Goal: Information Seeking & Learning: Learn about a topic

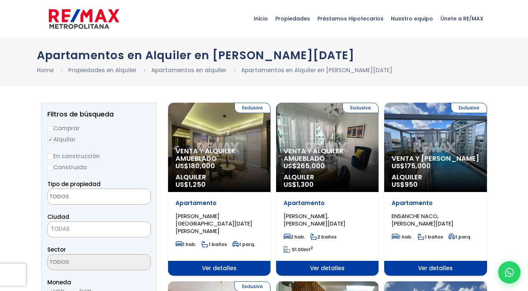
click at [112, 198] on textarea "Search" at bounding box center [84, 197] width 72 height 16
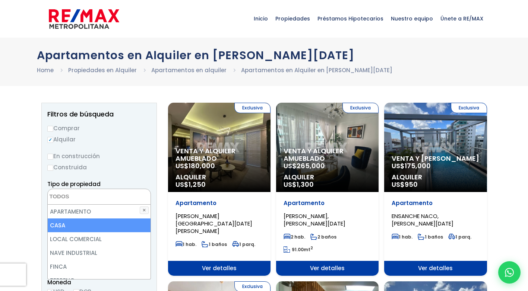
click at [71, 225] on li "CASA" at bounding box center [99, 226] width 103 height 14
select select "house"
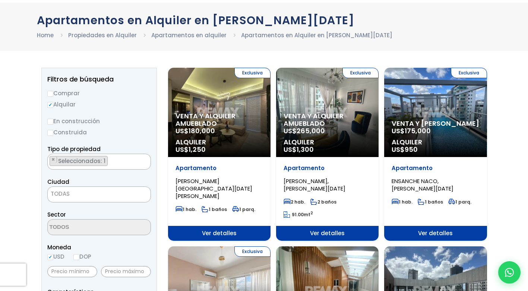
scroll to position [74, 0]
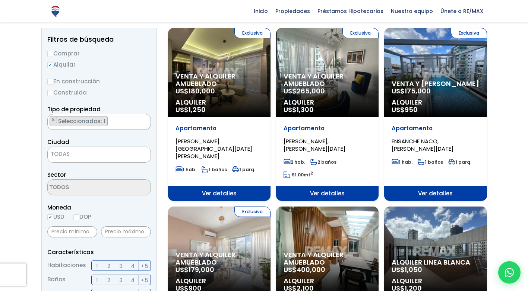
click at [136, 155] on span "TODAS" at bounding box center [99, 154] width 103 height 10
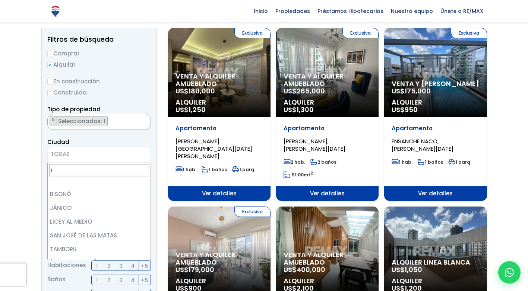
scroll to position [0, 0]
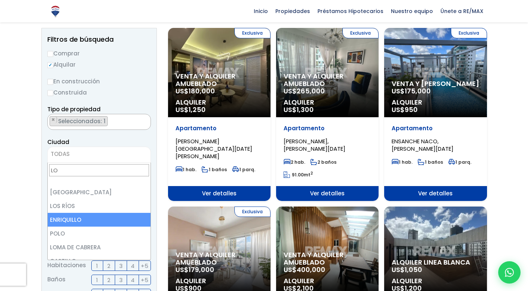
type input "L"
type input "M"
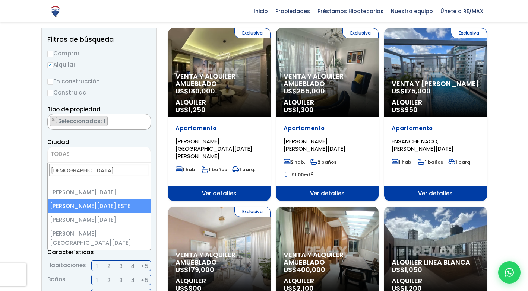
type input "SANTO"
select select "148"
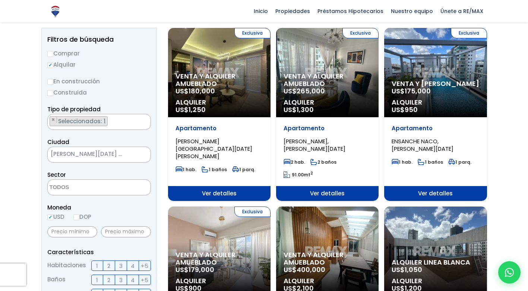
click at [80, 193] on textarea "Search" at bounding box center [84, 188] width 72 height 16
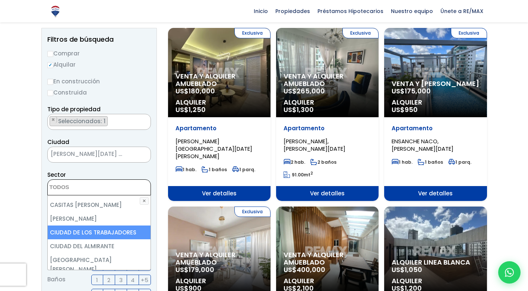
scroll to position [447, 0]
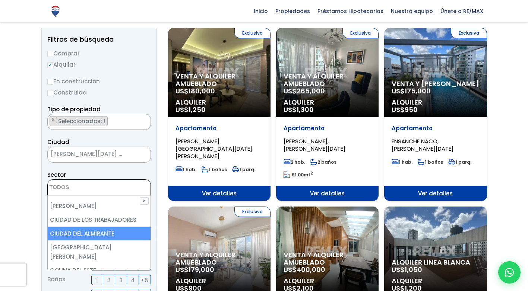
click at [114, 227] on li "CIUDAD DEL ALMIRANTE" at bounding box center [99, 234] width 103 height 14
select select "13316"
click at [152, 214] on aside "Filtros de búsqueda Comprar Alquilar En construcción Construida Tipo de propied…" at bounding box center [98, 281] width 115 height 507
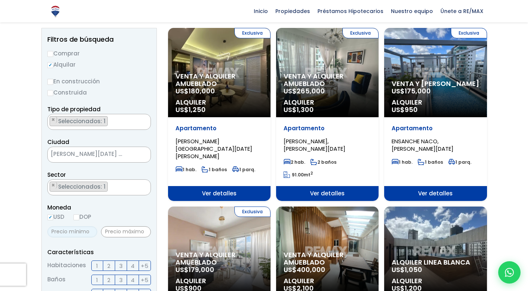
click at [80, 231] on input "text" at bounding box center [72, 231] width 50 height 11
type input "8,000"
click at [91, 220] on label "DOP" at bounding box center [82, 216] width 18 height 9
click at [0, 0] on input "DOP" at bounding box center [0, 0] width 0 height 0
click at [79, 218] on input "DOP" at bounding box center [76, 217] width 6 height 6
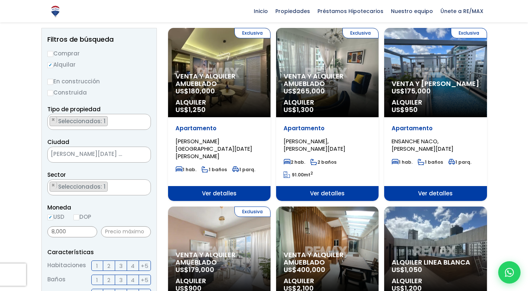
radio input "true"
click at [129, 232] on input "text" at bounding box center [126, 231] width 50 height 11
type input "12,000"
click at [109, 268] on span "2" at bounding box center [108, 265] width 3 height 9
click at [0, 0] on input "2" at bounding box center [0, 0] width 0 height 0
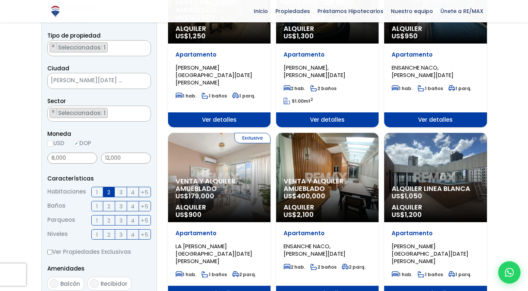
scroll to position [149, 0]
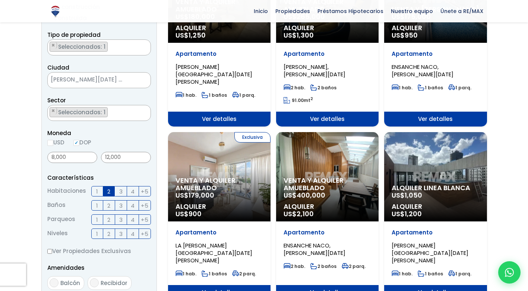
click at [97, 205] on span "1" at bounding box center [97, 205] width 2 height 9
click at [0, 0] on input "1" at bounding box center [0, 0] width 0 height 0
click at [96, 222] on span "1" at bounding box center [97, 219] width 2 height 9
click at [0, 0] on input "1" at bounding box center [0, 0] width 0 height 0
click at [101, 233] on label "1" at bounding box center [97, 234] width 12 height 10
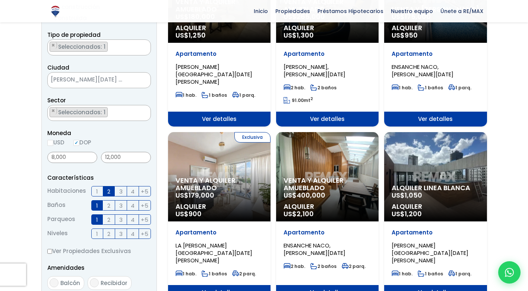
click at [0, 0] on input "1" at bounding box center [0, 0] width 0 height 0
click at [48, 250] on input "Ver Propiedades Exclusivas" at bounding box center [49, 251] width 5 height 5
checkbox input "true"
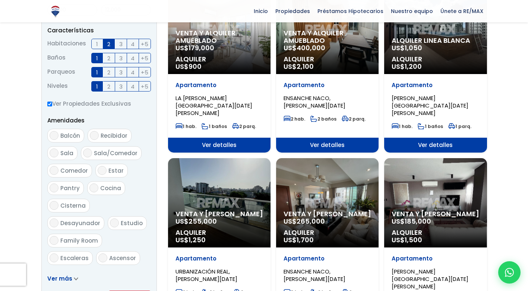
scroll to position [298, 0]
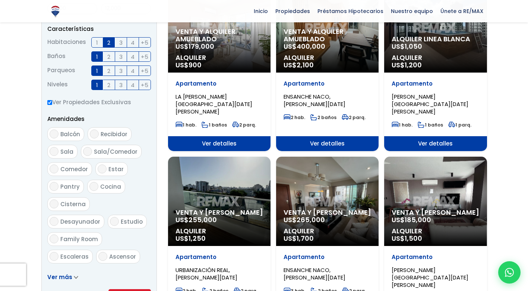
click at [68, 135] on span "Balcón" at bounding box center [70, 134] width 20 height 8
click at [58, 135] on input "Balcón" at bounding box center [54, 134] width 9 height 9
checkbox input "true"
click at [111, 84] on label "2" at bounding box center [109, 85] width 12 height 10
click at [0, 0] on input "2" at bounding box center [0, 0] width 0 height 0
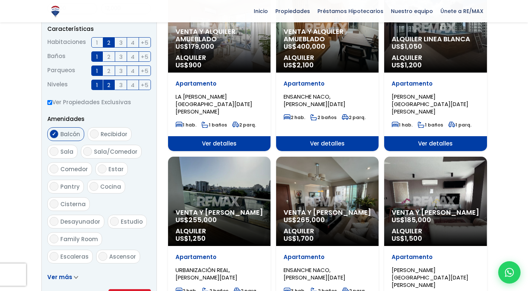
click at [97, 86] on span "1" at bounding box center [97, 84] width 2 height 9
click at [0, 0] on input "1" at bounding box center [0, 0] width 0 height 0
click at [98, 86] on label "1" at bounding box center [97, 85] width 12 height 10
click at [0, 0] on input "1" at bounding box center [0, 0] width 0 height 0
click at [111, 150] on span "Sala/Comedor" at bounding box center [116, 152] width 44 height 8
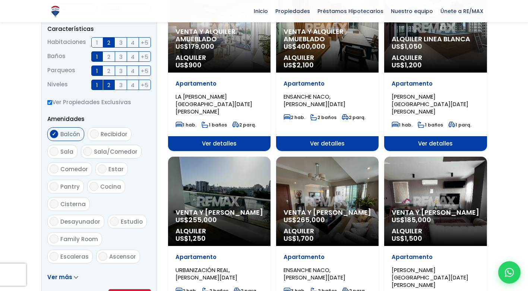
click at [92, 150] on input "Sala/Comedor" at bounding box center [87, 151] width 9 height 9
checkbox input "true"
click at [111, 187] on span "Cocina" at bounding box center [110, 187] width 21 height 8
click at [98, 187] on input "Cocina" at bounding box center [93, 186] width 9 height 9
checkbox input "true"
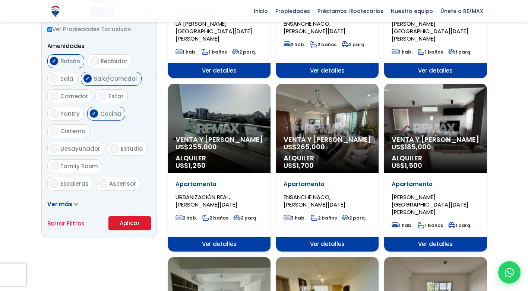
scroll to position [372, 0]
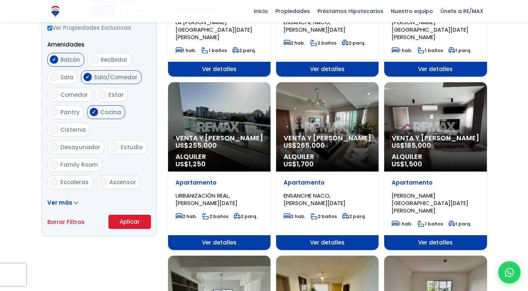
click at [75, 204] on icon at bounding box center [75, 203] width 3 height 2
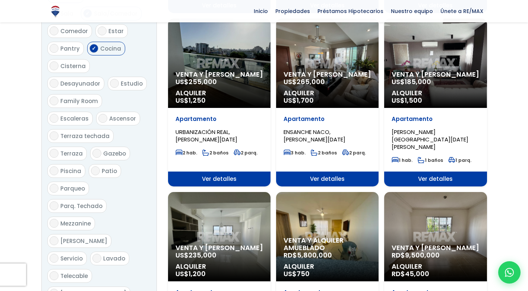
scroll to position [484, 0]
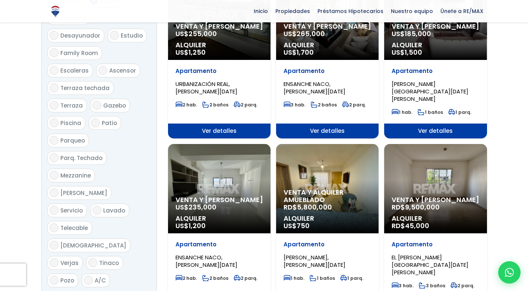
click at [74, 134] on label "Parqueo" at bounding box center [68, 141] width 42 height 14
click at [58, 136] on input "Parqueo" at bounding box center [54, 140] width 9 height 9
checkbox input "true"
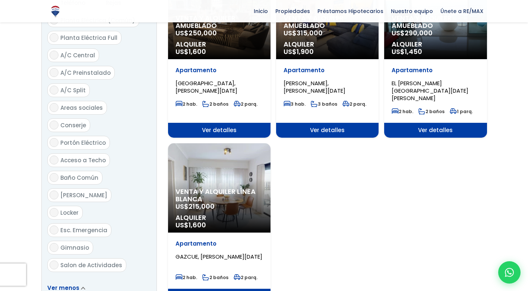
scroll to position [782, 0]
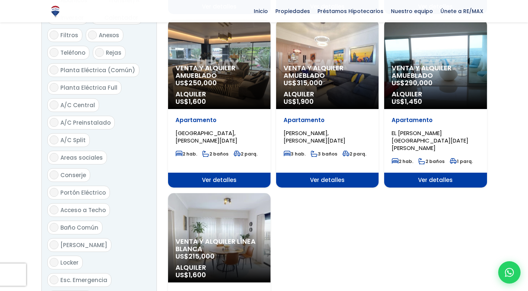
click at [87, 241] on span "[PERSON_NAME]" at bounding box center [83, 245] width 47 height 8
click at [58, 241] on input "[PERSON_NAME]" at bounding box center [54, 245] width 9 height 9
checkbox input "true"
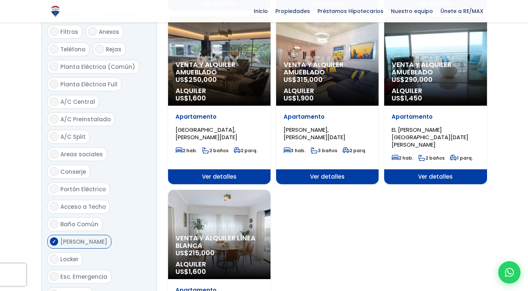
scroll to position [856, 0]
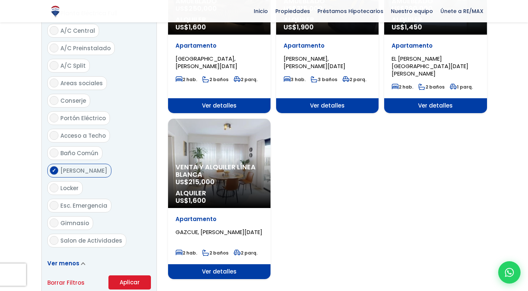
click at [133, 276] on button "Aplicar" at bounding box center [129, 283] width 42 height 14
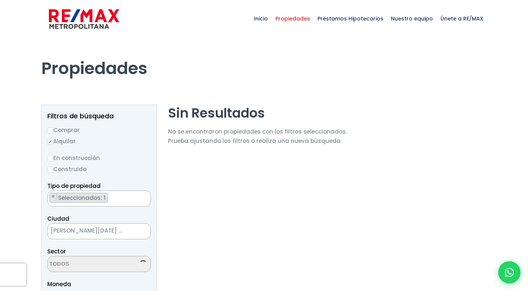
select select "13316"
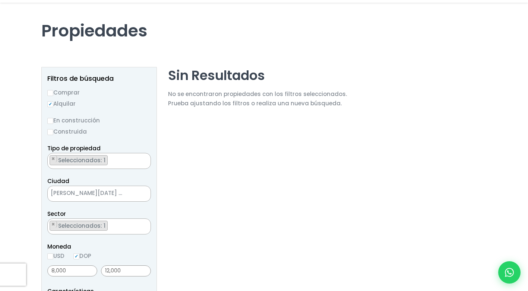
scroll to position [112, 0]
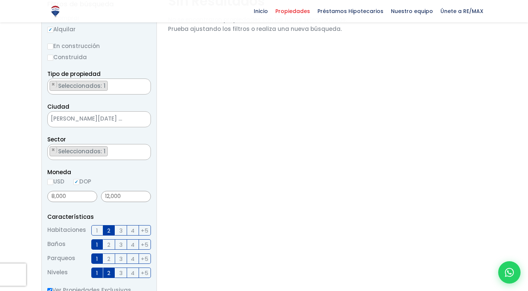
click at [106, 150] on li "× Seleccionados: 1" at bounding box center [79, 151] width 58 height 10
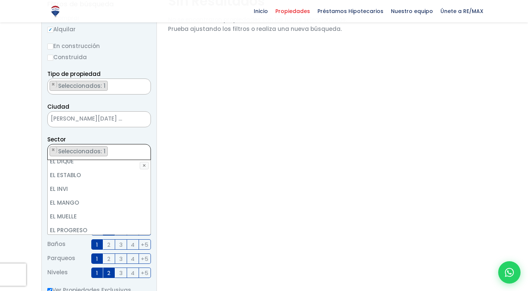
scroll to position [618, 0]
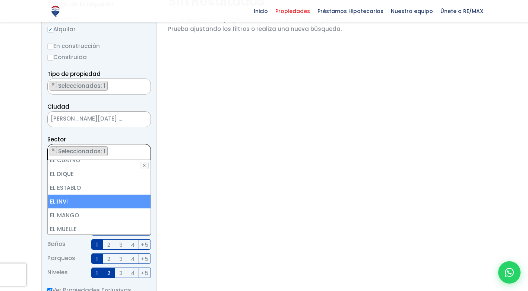
click at [88, 195] on li "EL INVI" at bounding box center [99, 202] width 103 height 14
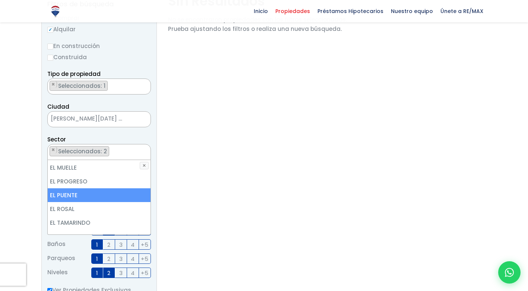
scroll to position [692, 0]
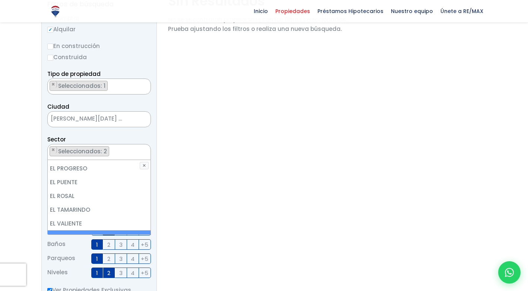
click at [117, 230] on li "ENSANCHE FELICIDAD" at bounding box center [99, 237] width 103 height 14
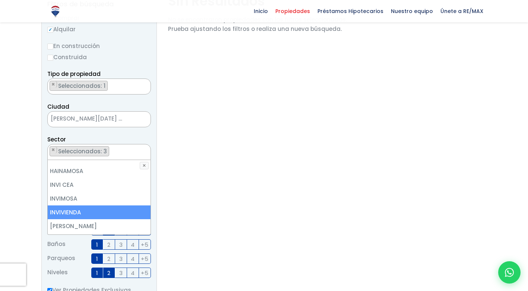
scroll to position [879, 0]
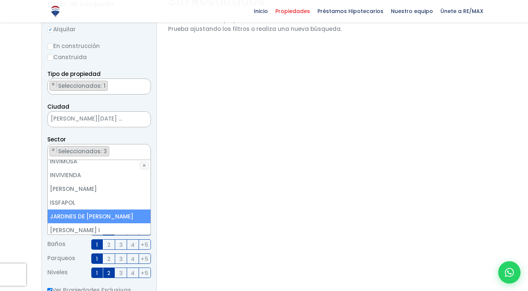
click at [117, 210] on li "JARDINES DE [PERSON_NAME]" at bounding box center [99, 217] width 103 height 14
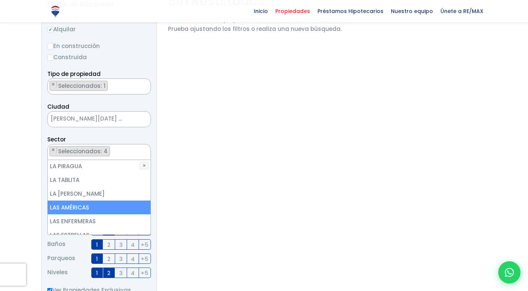
scroll to position [1251, 0]
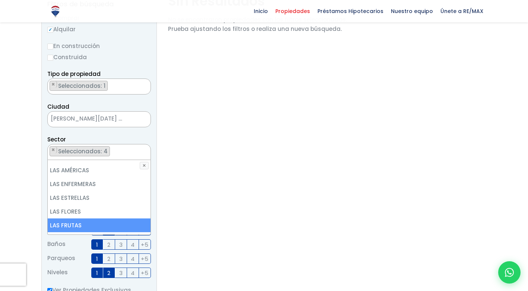
click at [122, 219] on li "LAS FRUTAS" at bounding box center [99, 226] width 103 height 14
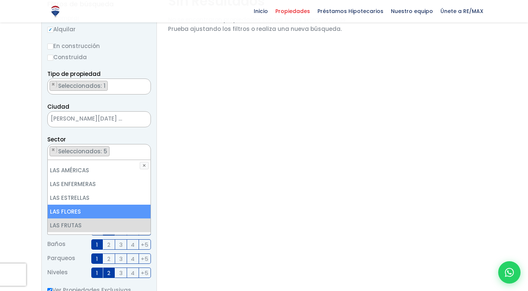
scroll to position [1288, 0]
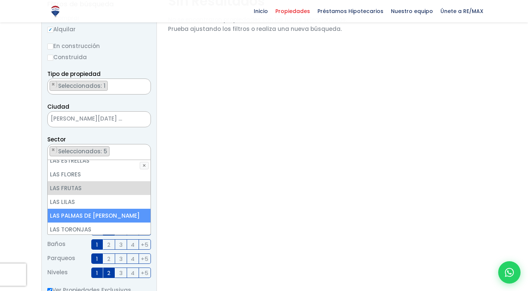
click at [127, 209] on li "LAS PALMAS DE [PERSON_NAME]" at bounding box center [99, 216] width 103 height 14
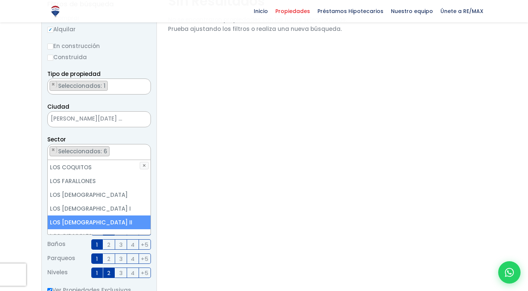
scroll to position [1437, 0]
click at [115, 244] on li "[GEOGRAPHIC_DATA]" at bounding box center [99, 251] width 103 height 14
click at [156, 136] on aside "Filtros de búsqueda Comprar Alquilar En construcción Construida Tipo de propied…" at bounding box center [98, 246] width 115 height 507
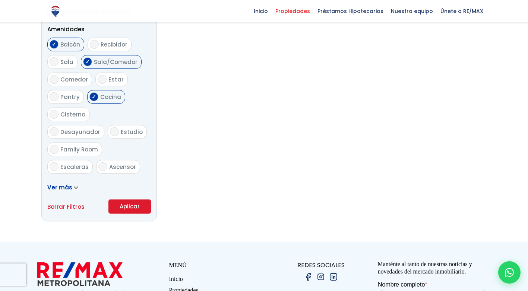
scroll to position [447, 0]
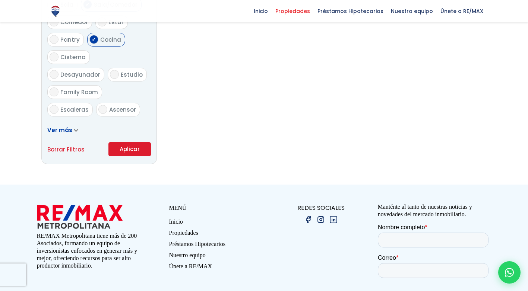
click at [131, 146] on button "Aplicar" at bounding box center [129, 149] width 42 height 14
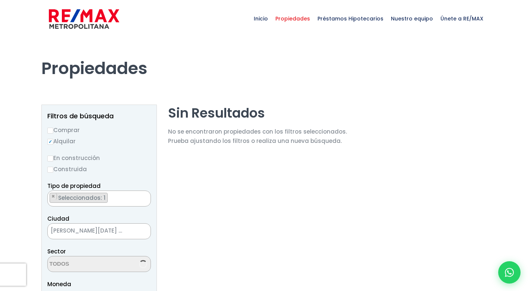
scroll to position [899, 0]
select select "13316"
click at [265, 18] on span "Inicio" at bounding box center [261, 18] width 22 height 22
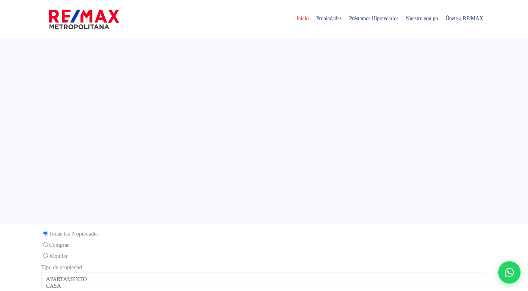
select select
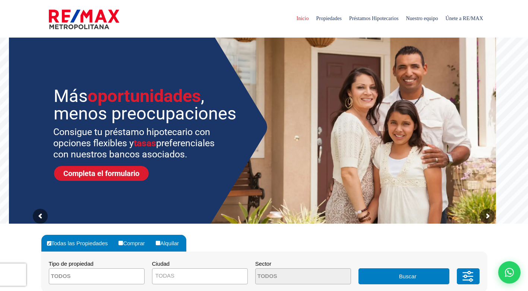
click at [160, 242] on input "Alquilar" at bounding box center [158, 243] width 4 height 4
radio input "true"
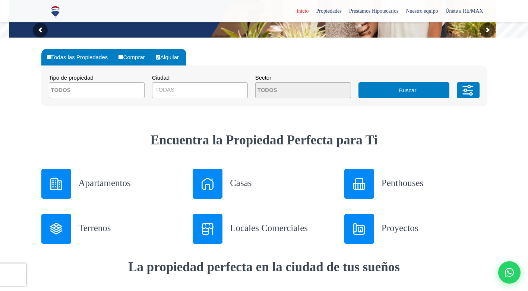
scroll to position [186, 0]
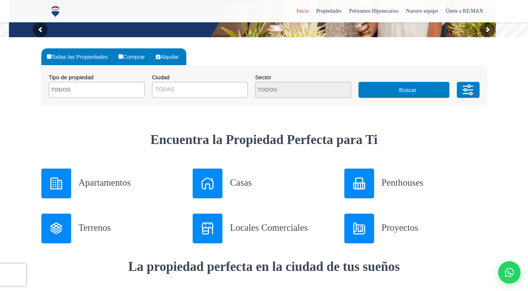
click at [66, 185] on div at bounding box center [56, 184] width 30 height 30
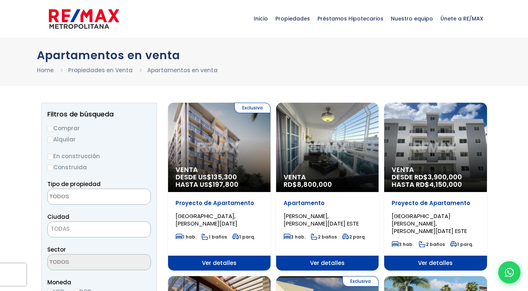
select select
click at [48, 137] on input "Alquilar" at bounding box center [50, 140] width 6 height 6
radio input "true"
click at [110, 194] on textarea "Search" at bounding box center [84, 197] width 72 height 16
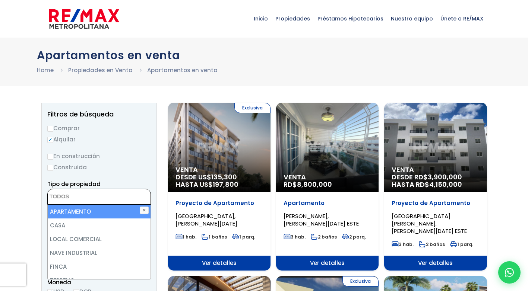
click at [127, 213] on li "APARTAMENTO" at bounding box center [99, 212] width 103 height 14
select select "apartment"
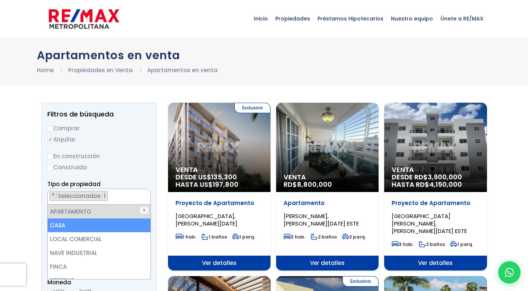
click at [87, 224] on li "CASA" at bounding box center [99, 226] width 103 height 14
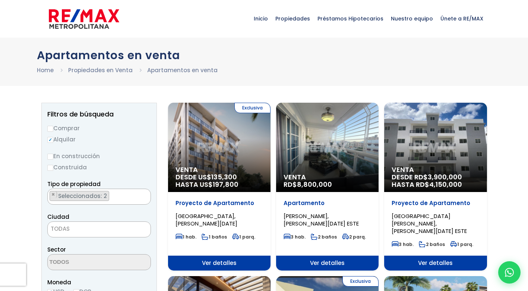
click at [122, 224] on span "TODAS" at bounding box center [99, 229] width 103 height 10
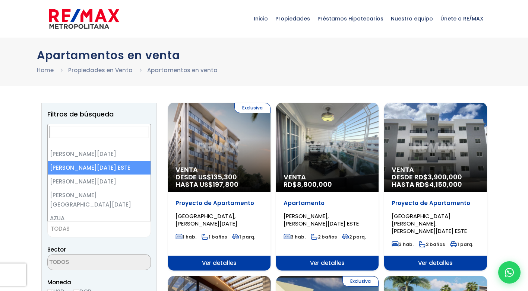
select select "148"
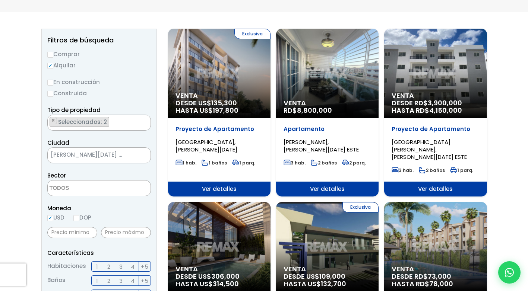
scroll to position [74, 0]
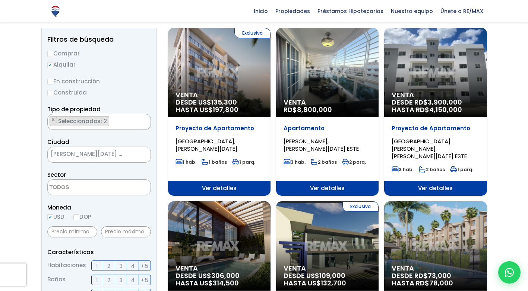
click at [140, 190] on span at bounding box center [98, 187] width 103 height 16
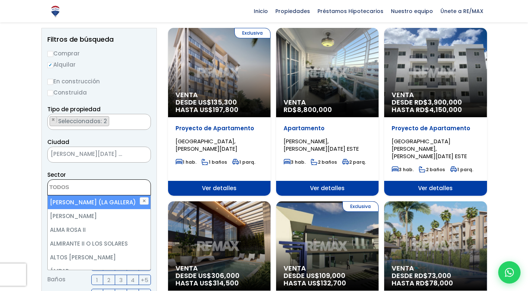
click at [140, 190] on span at bounding box center [98, 187] width 103 height 16
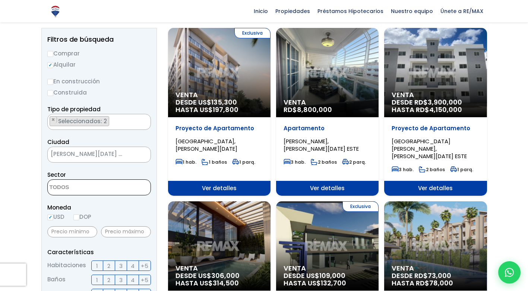
scroll to position [149, 0]
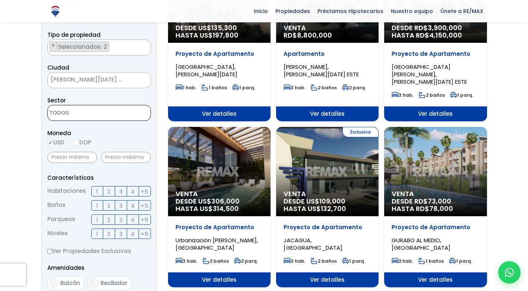
click at [80, 139] on label "DOP" at bounding box center [82, 142] width 18 height 9
click at [0, 0] on input "DOP" at bounding box center [0, 0] width 0 height 0
click at [77, 146] on label "DOP" at bounding box center [82, 142] width 18 height 9
click at [0, 0] on input "DOP" at bounding box center [0, 0] width 0 height 0
click at [77, 145] on input "DOP" at bounding box center [76, 143] width 6 height 6
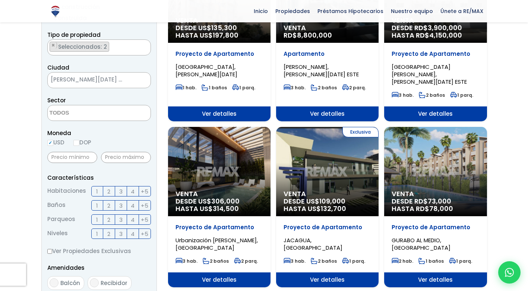
radio input "true"
click at [136, 161] on input "text" at bounding box center [126, 157] width 50 height 11
type input "12,000"
click at [85, 157] on input "text" at bounding box center [72, 157] width 50 height 11
type input "8,000"
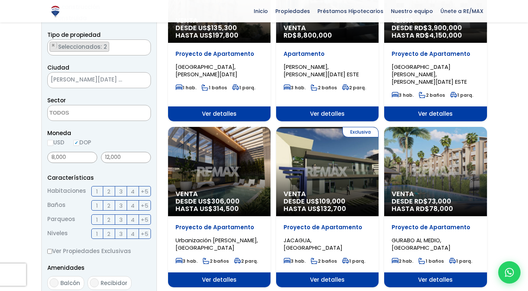
click at [107, 191] on span "2" at bounding box center [108, 191] width 3 height 9
click at [0, 0] on input "2" at bounding box center [0, 0] width 0 height 0
click at [99, 191] on label "1" at bounding box center [97, 191] width 12 height 10
click at [0, 0] on input "1" at bounding box center [0, 0] width 0 height 0
click at [96, 208] on span "1" at bounding box center [97, 205] width 2 height 9
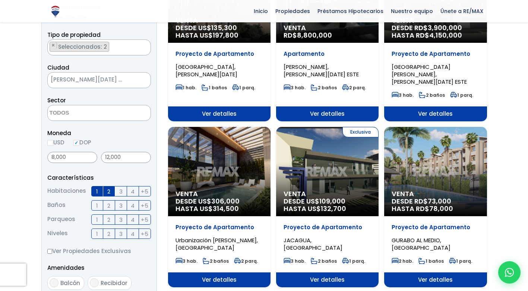
click at [0, 0] on input "1" at bounding box center [0, 0] width 0 height 0
click at [105, 236] on label "2" at bounding box center [109, 234] width 12 height 10
click at [0, 0] on input "2" at bounding box center [0, 0] width 0 height 0
click at [101, 234] on label "1" at bounding box center [97, 234] width 12 height 10
click at [0, 0] on input "1" at bounding box center [0, 0] width 0 height 0
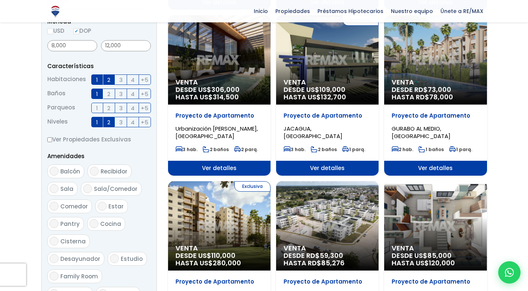
scroll to position [372, 0]
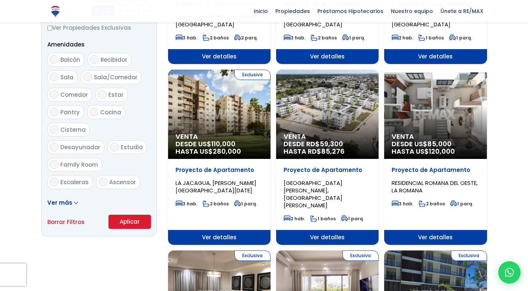
click at [129, 226] on button "Aplicar" at bounding box center [129, 222] width 42 height 14
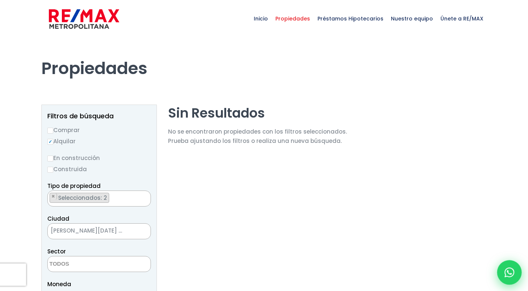
click at [501, 273] on div at bounding box center [509, 272] width 25 height 25
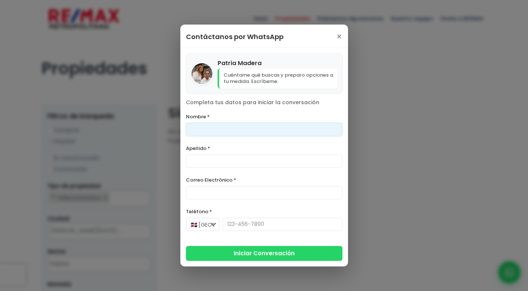
scroll to position [74, 0]
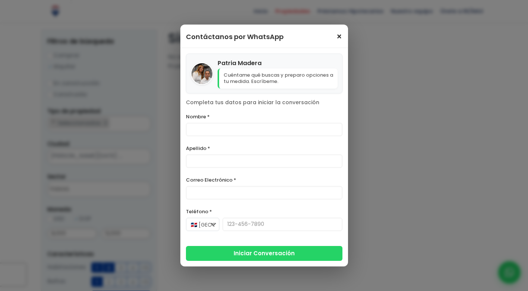
click at [341, 36] on div "Contáctanos por WhatsApp ×" at bounding box center [264, 36] width 168 height 23
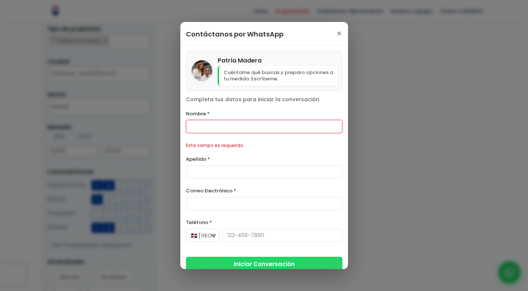
scroll to position [157, 0]
click at [336, 34] on span "×" at bounding box center [339, 33] width 6 height 9
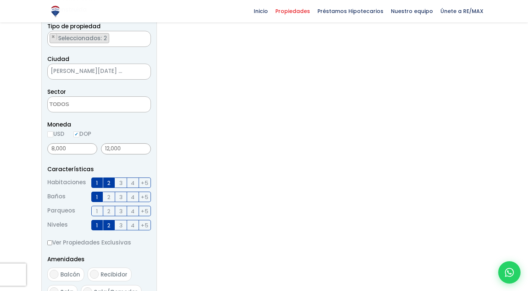
scroll to position [269, 0]
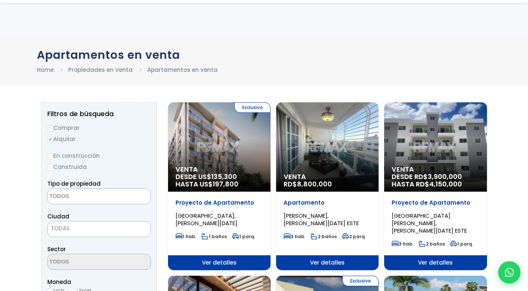
select select "148"
